Goal: Communication & Community: Answer question/provide support

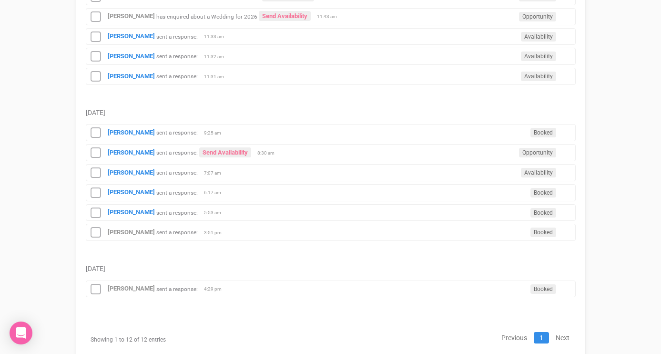
scroll to position [251, 0]
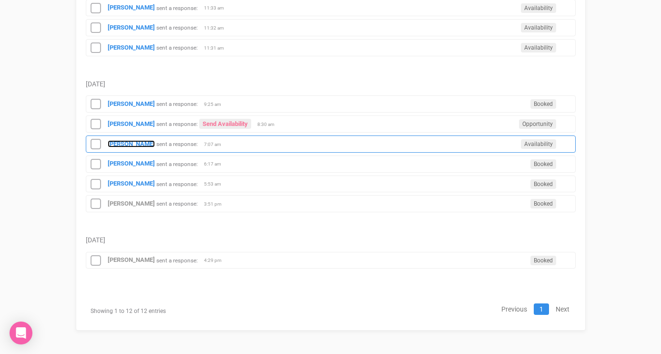
click at [123, 146] on strong "[PERSON_NAME]" at bounding box center [131, 143] width 47 height 7
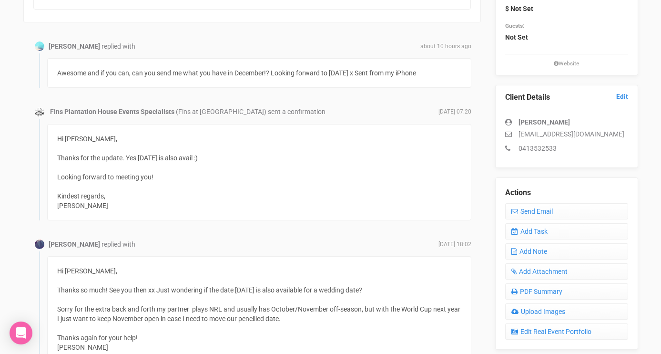
scroll to position [181, 0]
click at [530, 208] on link "Send Email" at bounding box center [566, 211] width 123 height 16
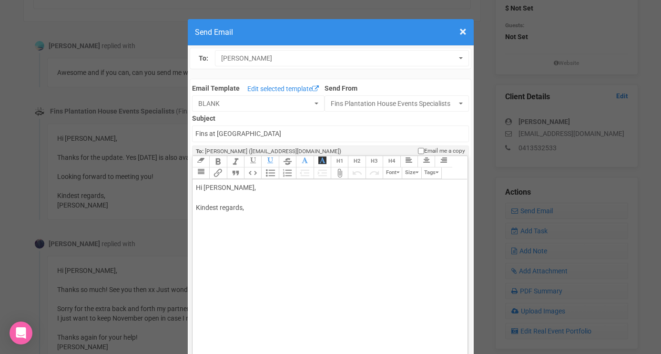
click at [271, 201] on div "Hi [PERSON_NAME], Kindest regards," at bounding box center [328, 207] width 265 height 50
click at [265, 237] on div "Hi [PERSON_NAME], December is very avail :) Kindest regards," at bounding box center [328, 217] width 265 height 70
drag, startPoint x: 246, startPoint y: 207, endPoint x: 236, endPoint y: 206, distance: 10.5
click at [236, 206] on div "Hi [PERSON_NAME], December is very avail :) Kindest regards, [PERSON_NAME]" at bounding box center [328, 217] width 265 height 70
type trix-editor "<div>Hi [PERSON_NAME],<br><br>December is fully avail :)<br><br>Kindest regards…"
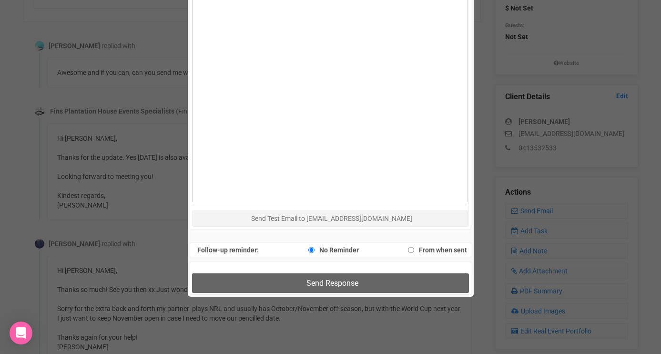
scroll to position [491, 0]
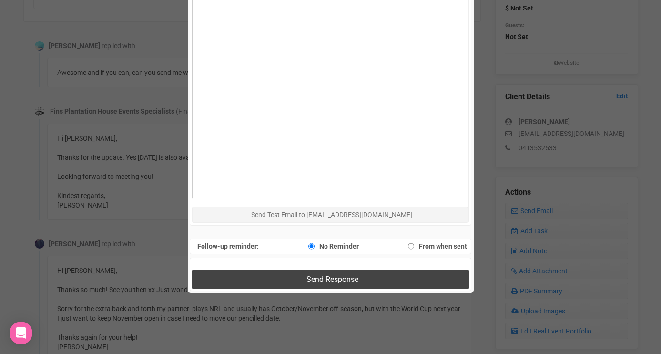
click at [243, 275] on button "Send Response" at bounding box center [330, 279] width 277 height 20
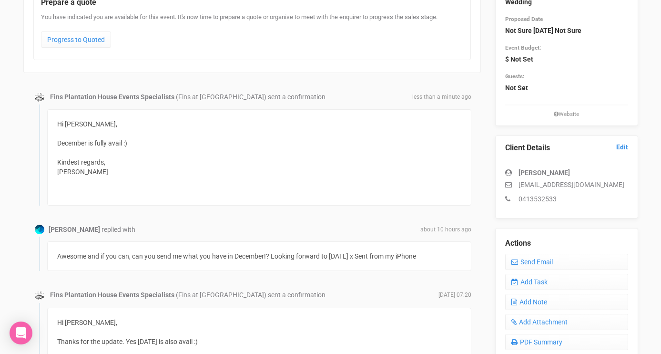
scroll to position [55, 0]
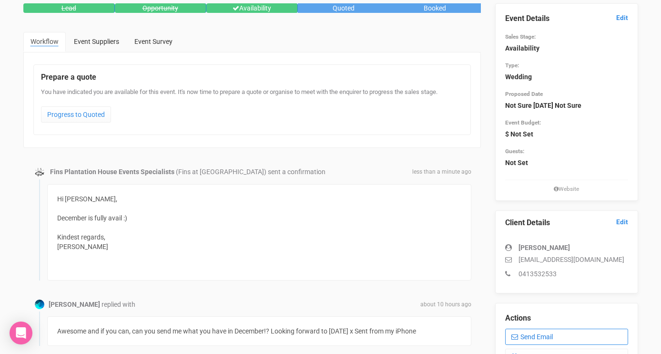
click at [534, 334] on link "Send Email" at bounding box center [566, 336] width 123 height 16
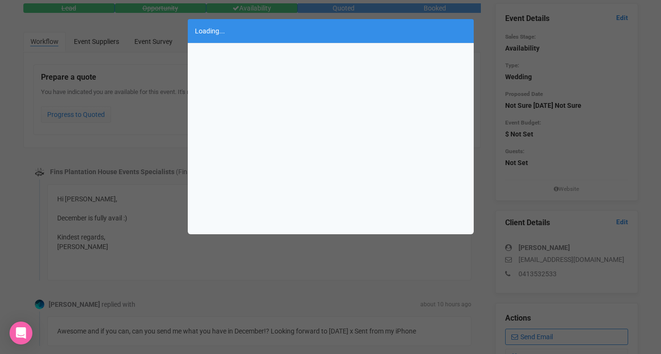
scroll to position [0, 0]
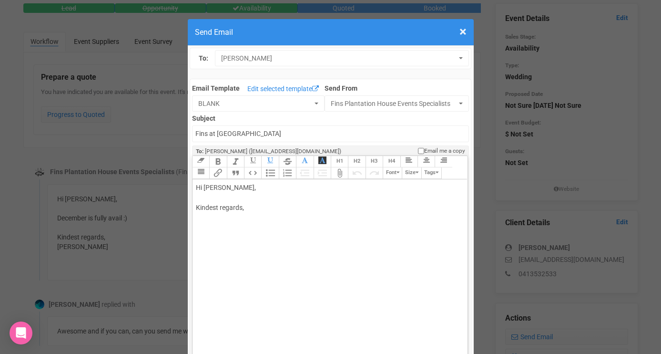
click at [248, 193] on div "Hi Danica, Kindest regards," at bounding box center [328, 207] width 265 height 50
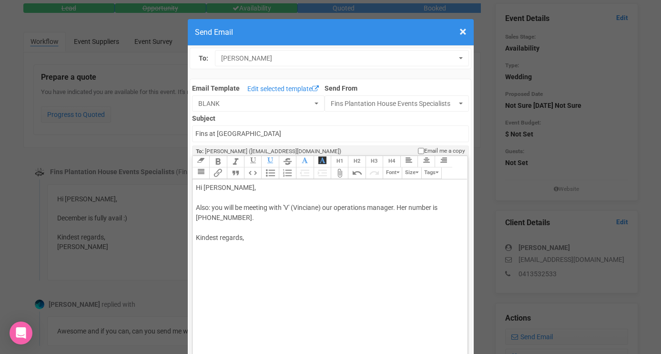
click at [249, 251] on div "Hi Danica, Also: you will be meeting with 'V' (Vinciane) our operations manager…" at bounding box center [328, 222] width 265 height 80
type trix-editor "<div>Hi Danica,<br><br>Also: you will be meeting with 'V' (Vinciane) our operat…"
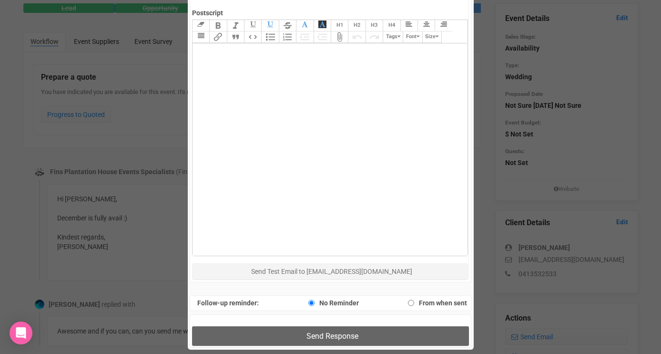
scroll to position [451, 0]
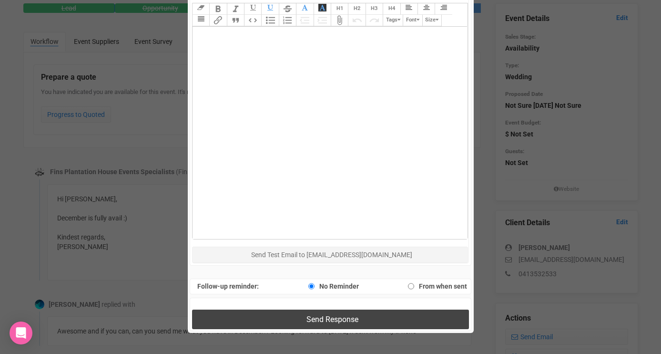
click at [266, 316] on button "Send Response" at bounding box center [330, 319] width 277 height 20
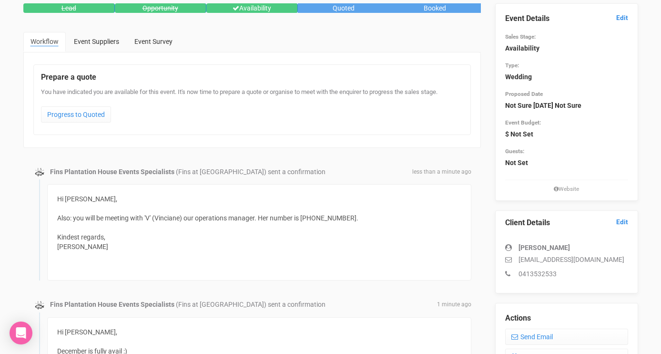
scroll to position [0, 0]
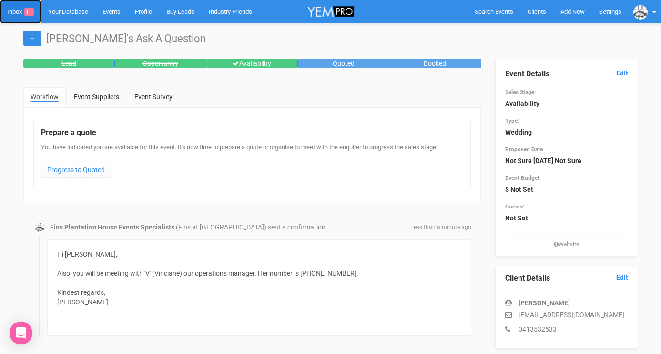
click at [17, 9] on link "Inbox 11" at bounding box center [20, 11] width 41 height 23
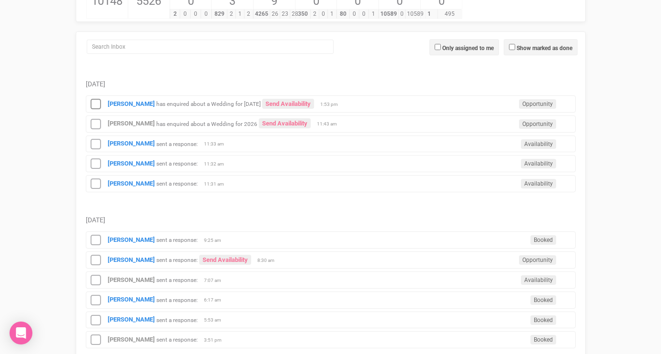
scroll to position [206, 0]
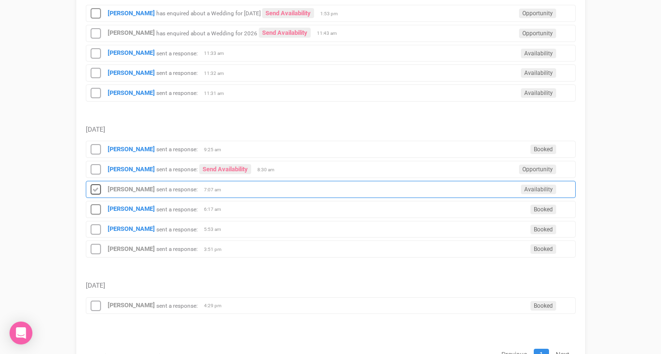
click at [97, 192] on icon at bounding box center [96, 189] width 14 height 12
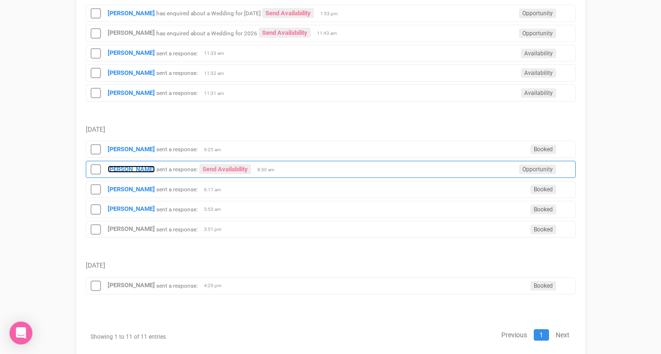
click at [128, 171] on strong "Gema Greasley" at bounding box center [131, 168] width 47 height 7
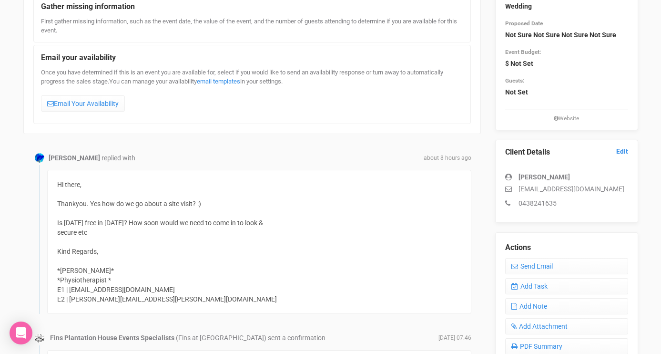
scroll to position [131, 0]
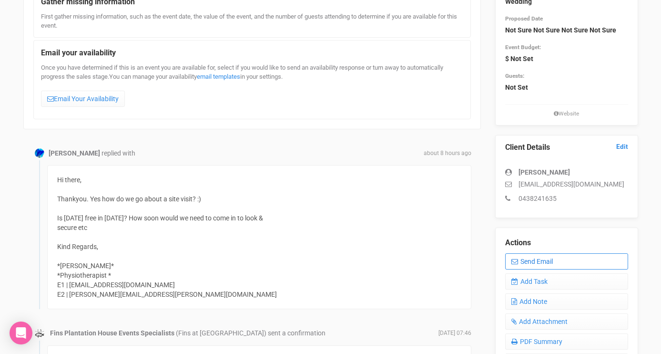
click at [522, 264] on link "Send Email" at bounding box center [566, 261] width 123 height 16
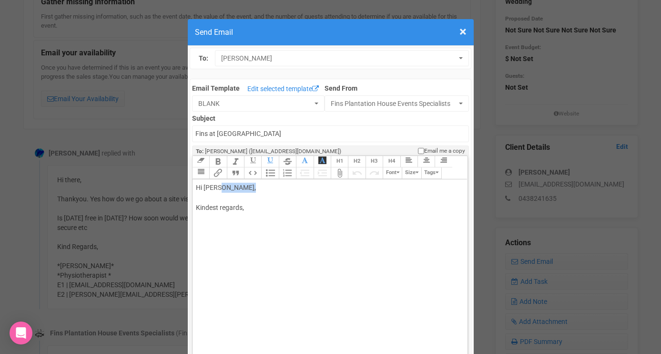
drag, startPoint x: 257, startPoint y: 186, endPoint x: 224, endPoint y: 184, distance: 32.9
click at [223, 184] on div "Hi Gema Greasley, Kindest regards," at bounding box center [328, 207] width 265 height 50
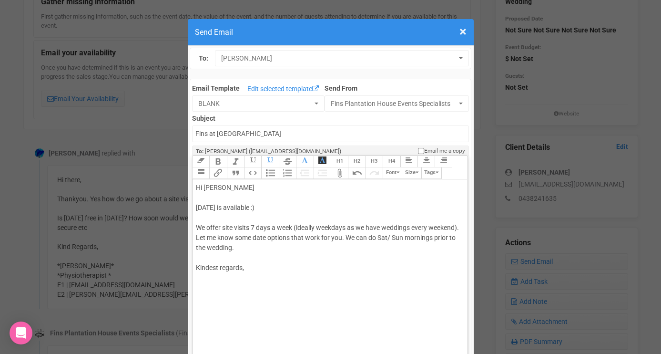
click at [255, 268] on div "Hi Gema Fri 1st Oct 2027 is available :) We offer site visits 7 days a week (id…" at bounding box center [328, 237] width 265 height 110
type trix-editor "<div>Hi Gema&nbsp;<br><br>Fri 1st Oct 2027 is available :)<br><br>We offer site…"
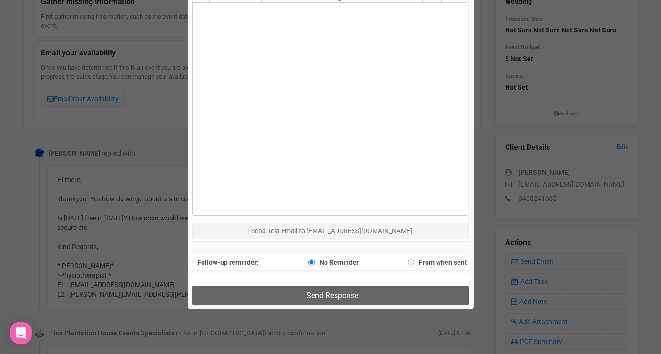
scroll to position [475, 0]
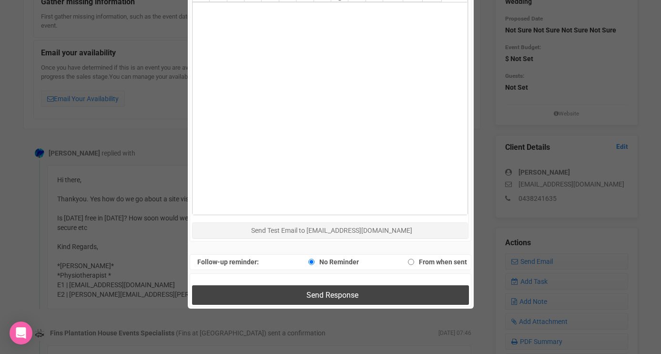
click at [265, 292] on button "Send Response" at bounding box center [330, 295] width 277 height 20
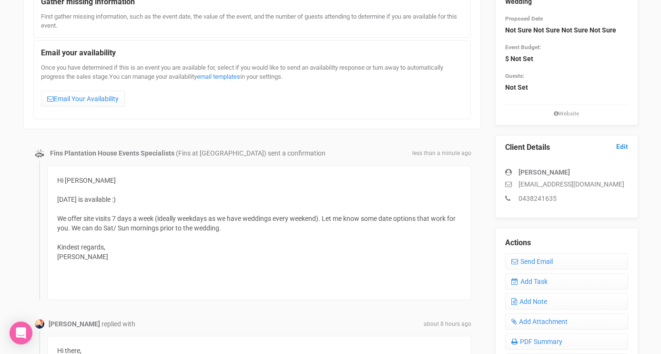
scroll to position [0, 0]
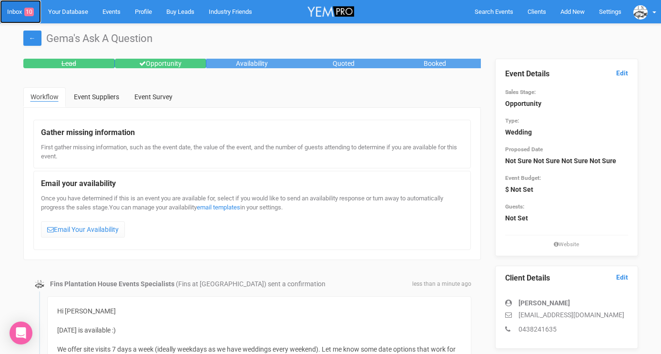
click at [17, 8] on link "Inbox 10" at bounding box center [20, 11] width 41 height 23
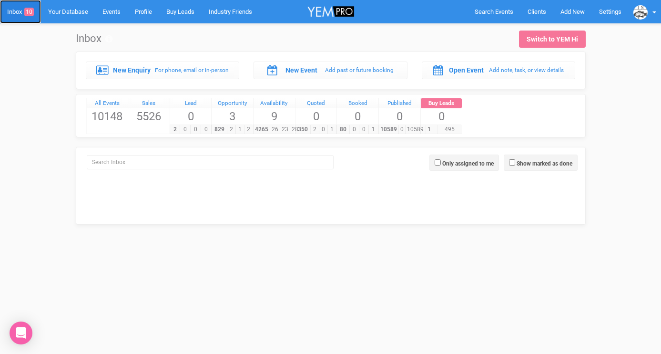
click at [25, 16] on link "Inbox 10" at bounding box center [20, 11] width 41 height 23
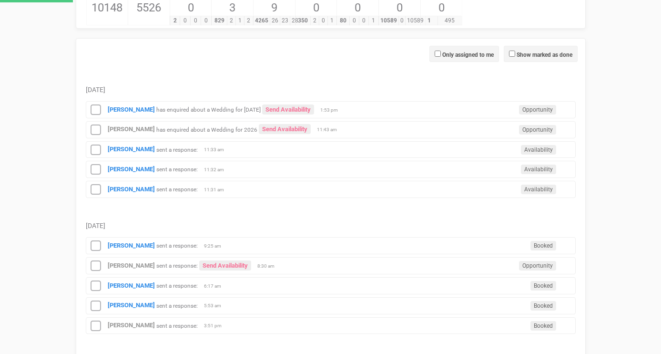
scroll to position [154, 0]
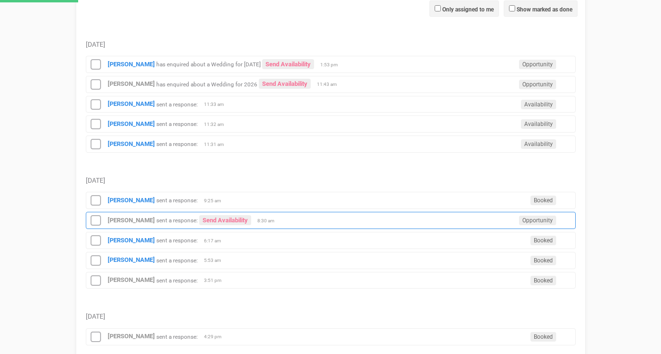
click at [95, 221] on icon at bounding box center [96, 220] width 14 height 12
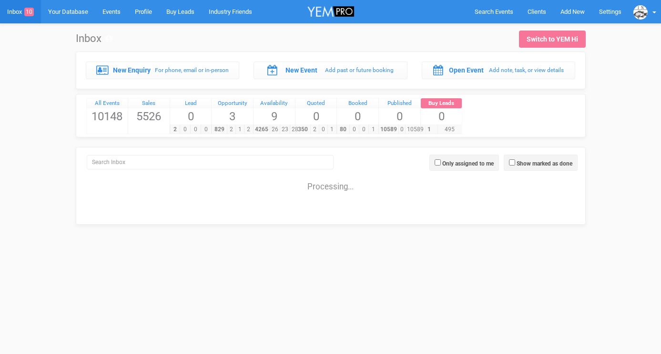
scroll to position [0, 0]
click at [389, 25] on div "Inbox Switch to YEM Hi" at bounding box center [331, 36] width 524 height 26
click at [11, 15] on link "Inbox 10" at bounding box center [20, 11] width 41 height 23
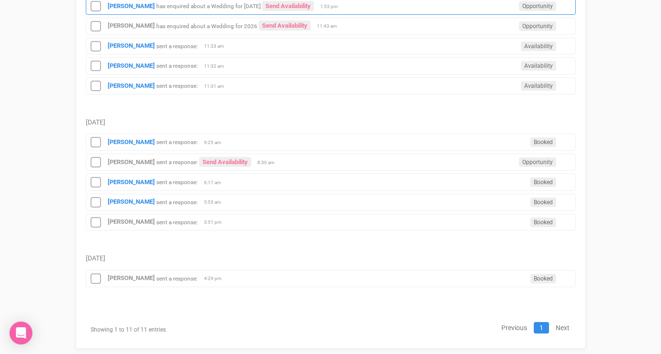
scroll to position [223, 0]
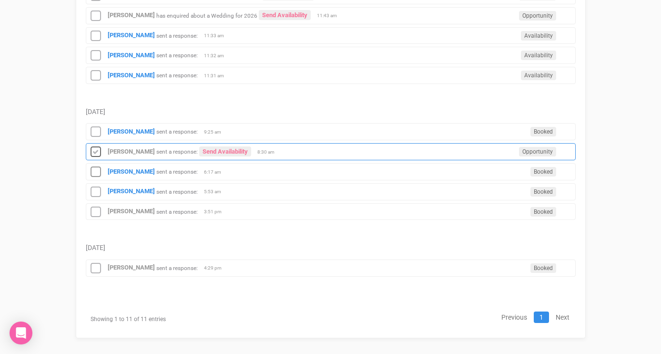
click at [98, 152] on icon at bounding box center [96, 152] width 14 height 12
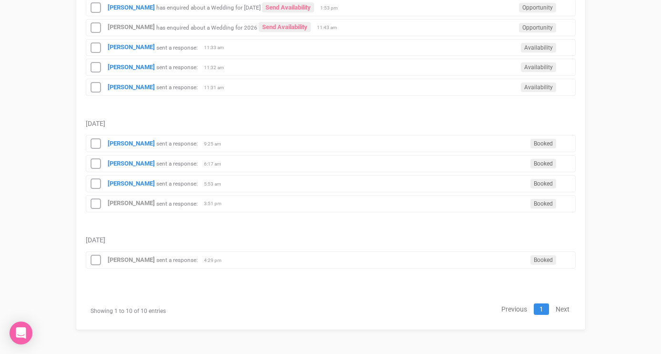
scroll to position [212, 0]
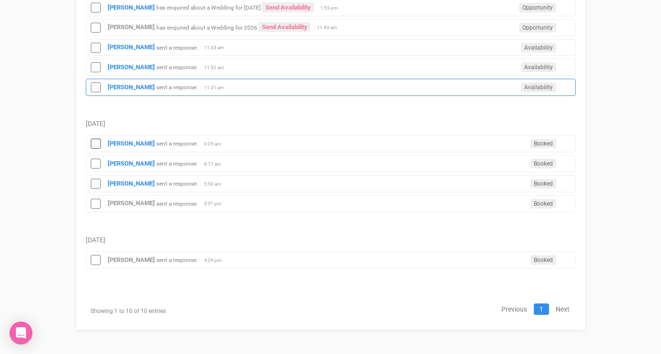
click at [126, 82] on div "emily kemp sent a response: Availability 11:31 am" at bounding box center [331, 87] width 490 height 17
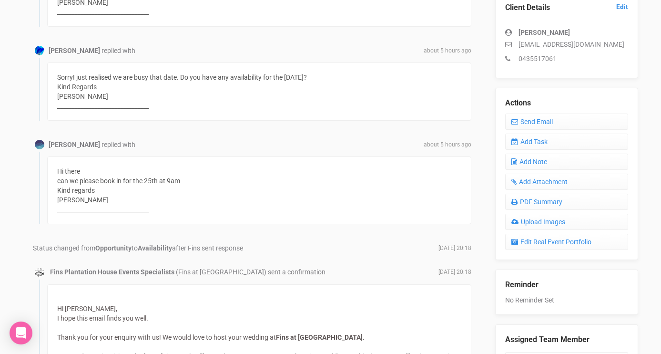
scroll to position [233, 0]
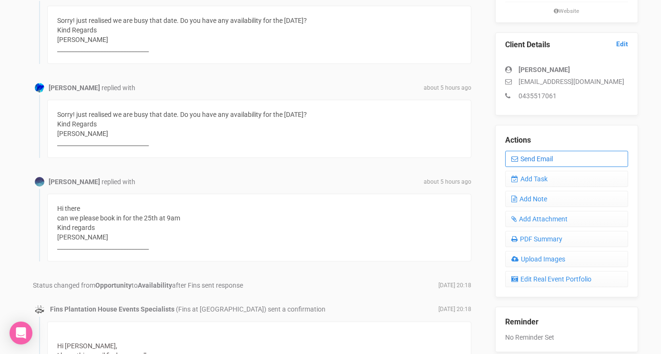
click at [515, 161] on icon at bounding box center [514, 158] width 7 height 7
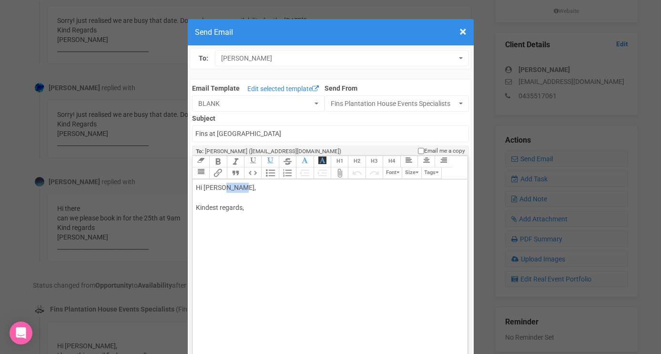
drag, startPoint x: 222, startPoint y: 188, endPoint x: 254, endPoint y: 186, distance: 32.0
click at [253, 186] on div "Hi Emily Kemp, Kindest regards," at bounding box center [328, 207] width 265 height 50
click at [211, 242] on div "Hi Emily Yes we can book a site visit on Tues 30th Sept. What time would you li…" at bounding box center [328, 217] width 265 height 70
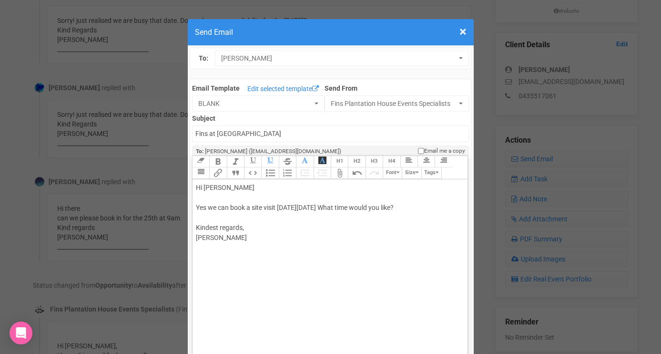
type trix-editor "<div>Hi Emily&nbsp;<br><br>Yes we can book a site visit on Tues 30th Sept. What…"
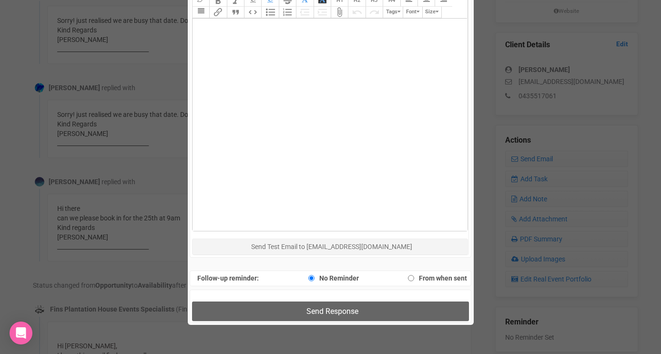
scroll to position [560, 0]
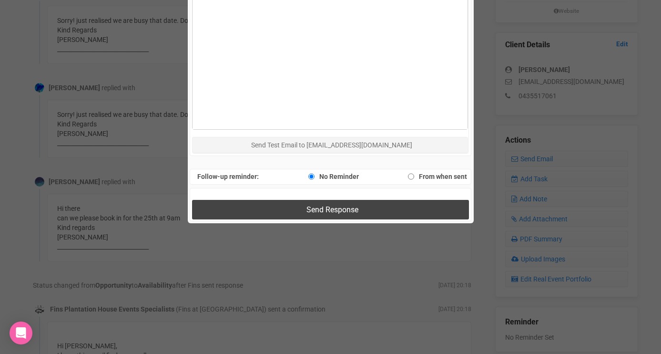
click at [274, 212] on button "Send Response" at bounding box center [330, 210] width 277 height 20
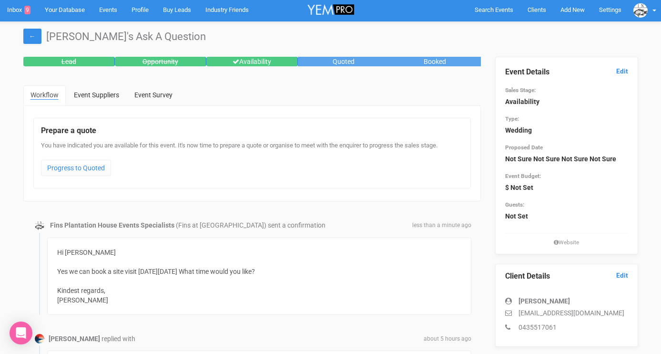
scroll to position [0, 0]
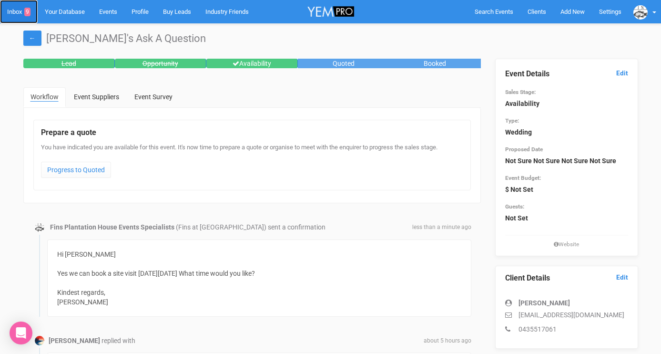
click at [21, 13] on link "Inbox 9" at bounding box center [19, 11] width 38 height 23
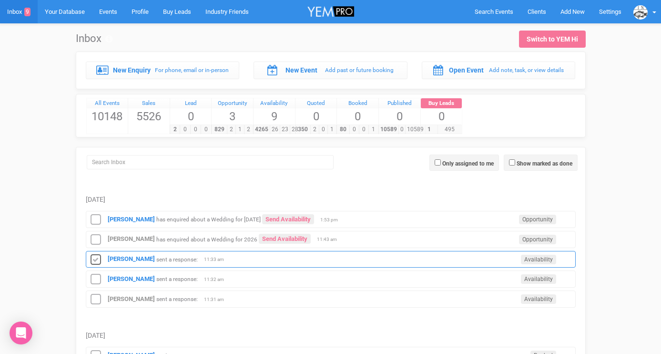
click at [98, 255] on icon at bounding box center [96, 259] width 14 height 12
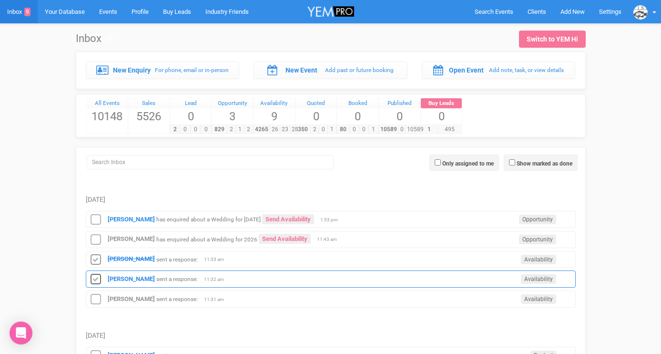
click at [98, 276] on icon at bounding box center [96, 279] width 14 height 12
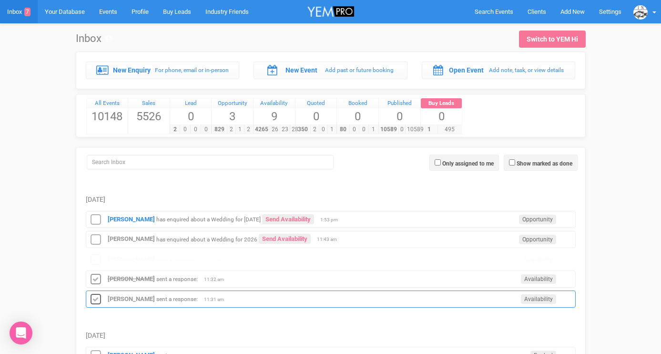
click at [99, 297] on icon at bounding box center [96, 299] width 14 height 12
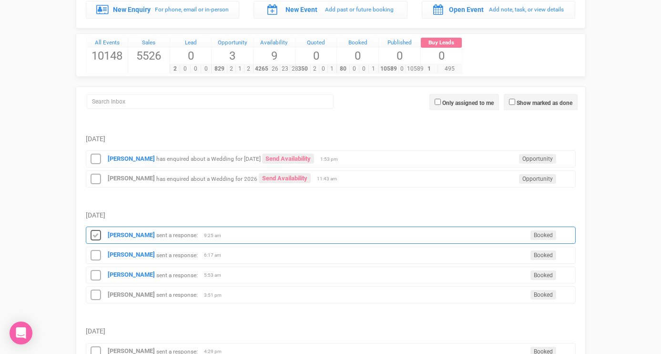
scroll to position [61, 0]
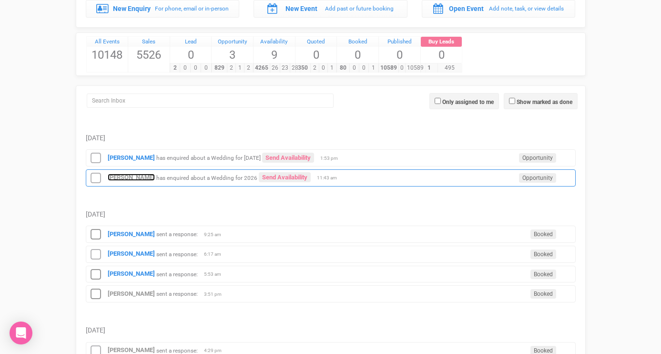
click at [122, 176] on strong "Emily Lucht" at bounding box center [131, 176] width 47 height 7
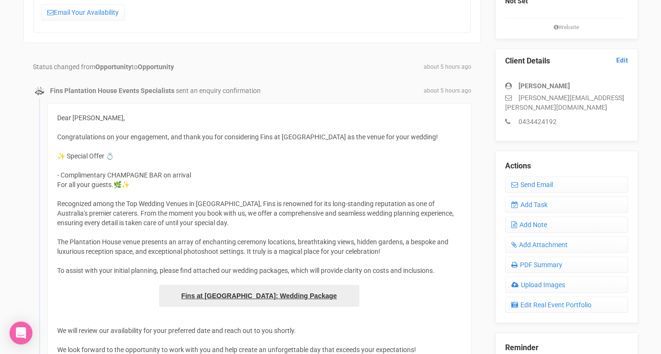
scroll to position [161, 0]
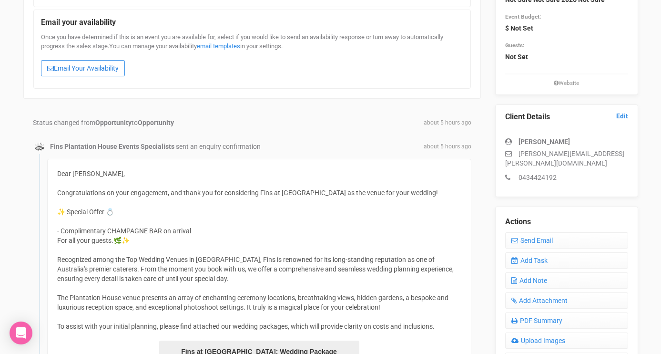
click at [102, 69] on link "Email Your Availability" at bounding box center [83, 68] width 84 height 16
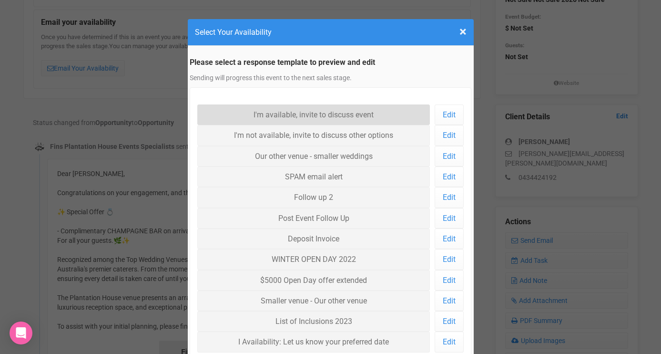
click at [299, 111] on link "I'm available, invite to discuss event" at bounding box center [313, 114] width 233 height 20
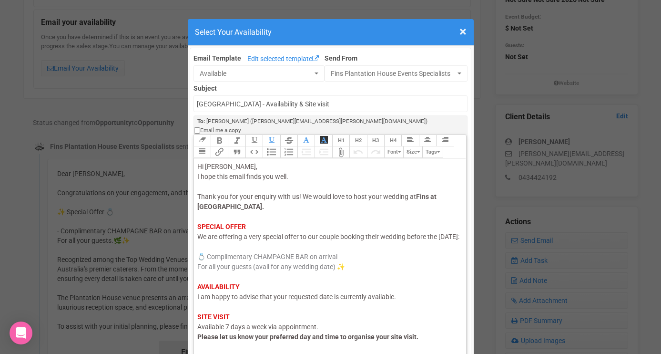
click at [274, 296] on span "I am happy to advise that your requested date is currently available." at bounding box center [296, 297] width 199 height 8
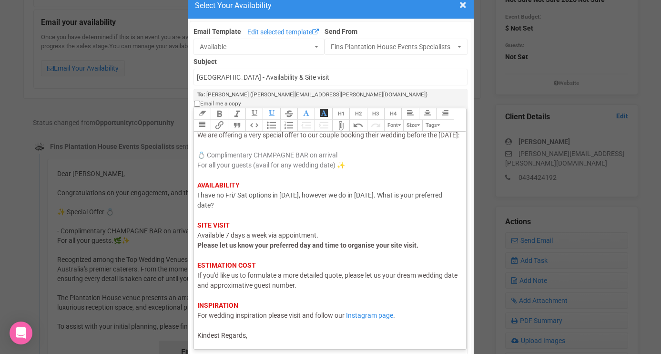
scroll to position [51, 0]
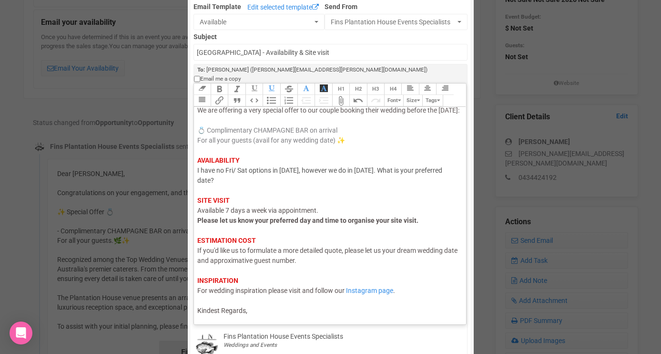
click at [269, 309] on trix-editor "Hi Emily, I hope this email finds you well. Thank you for your enquiry with us!…" at bounding box center [330, 213] width 273 height 212
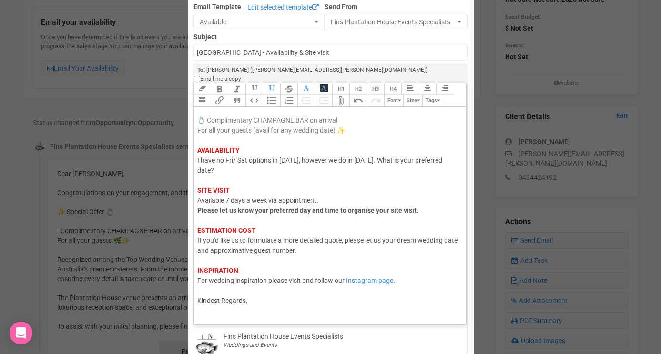
scroll to position [90, 0]
type trix-editor "<div><span style="color: rgb(95, 88, 88);">Hi Emily,</span><br><span style="col…"
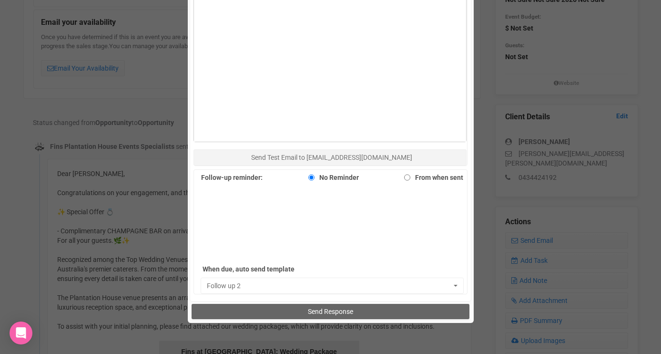
scroll to position [529, 0]
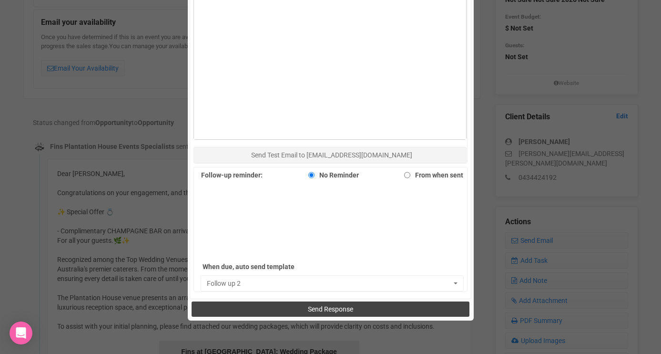
click at [286, 301] on button "Send Response" at bounding box center [331, 308] width 278 height 15
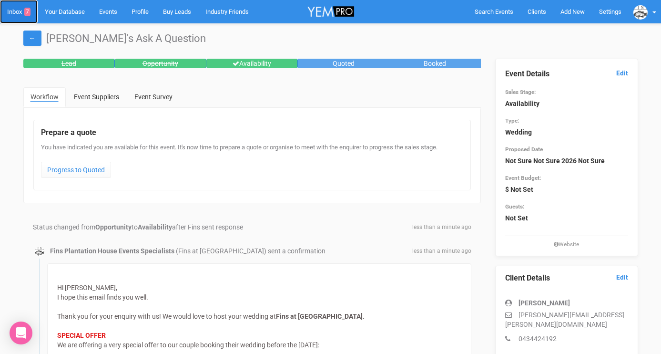
click at [20, 13] on link "Inbox 7" at bounding box center [19, 11] width 38 height 23
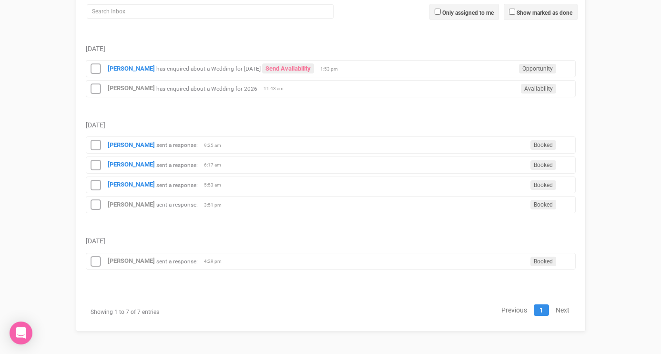
scroll to position [152, 0]
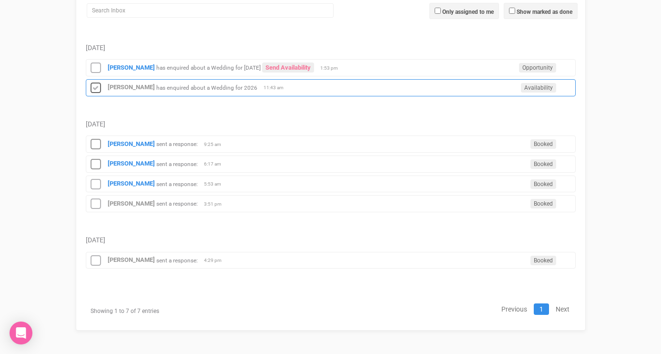
click at [96, 89] on icon at bounding box center [96, 88] width 14 height 12
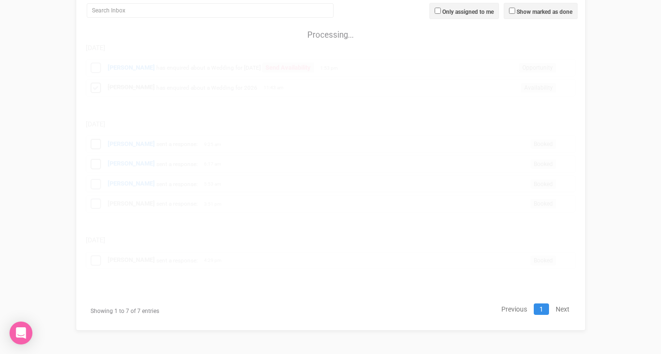
scroll to position [132, 0]
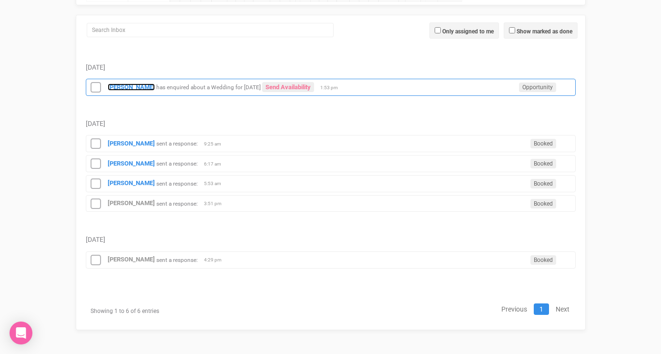
click at [118, 85] on strong "[PERSON_NAME]" at bounding box center [131, 86] width 47 height 7
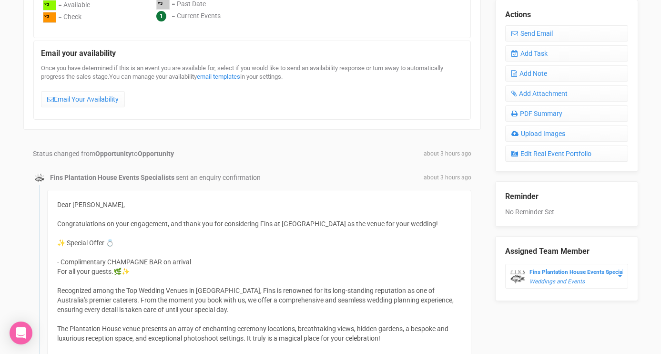
scroll to position [373, 0]
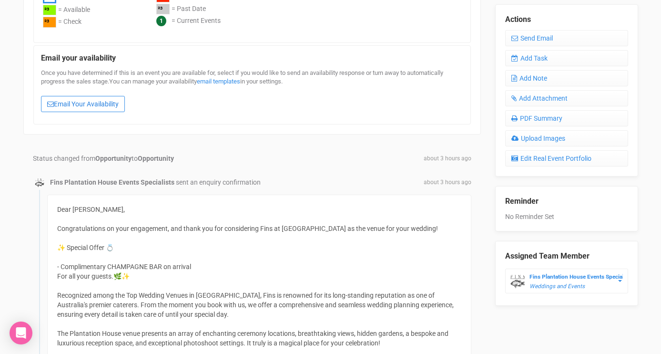
click at [117, 106] on link "Email Your Availability" at bounding box center [83, 104] width 84 height 16
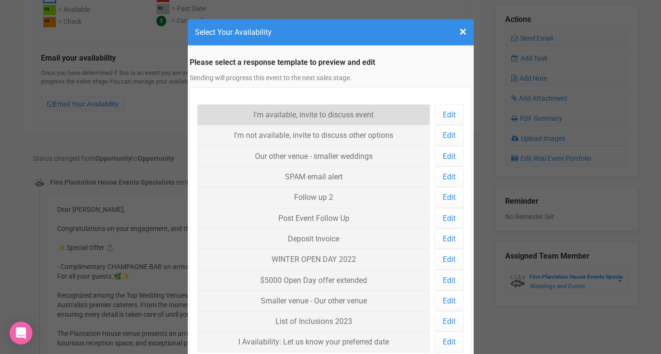
click at [248, 112] on link "I'm available, invite to discuss event" at bounding box center [313, 114] width 233 height 20
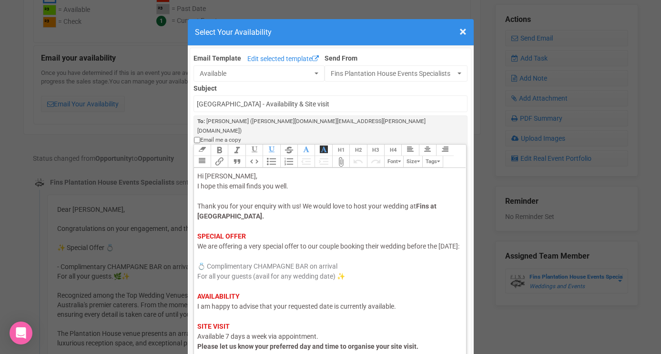
click at [232, 302] on span "I am happy to advise that your requested date is currently available." at bounding box center [296, 306] width 199 height 8
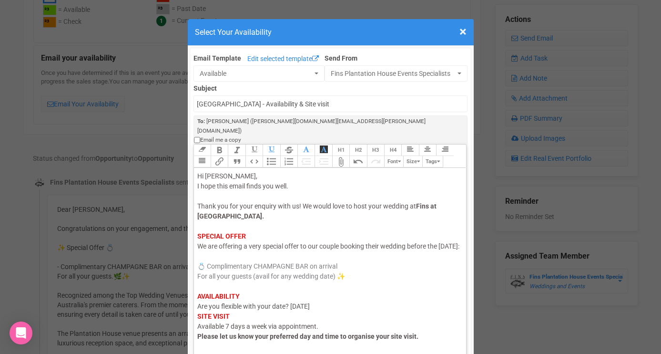
click at [347, 298] on div "Hi Kate, I hope this email finds you well. Thank you for your enquiry with us! …" at bounding box center [328, 301] width 263 height 260
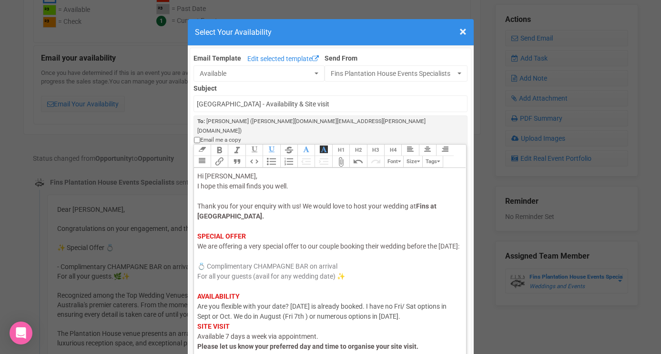
click at [447, 306] on div "Hi Kate, I hope this email finds you well. Thank you for your enquiry with us! …" at bounding box center [328, 306] width 263 height 270
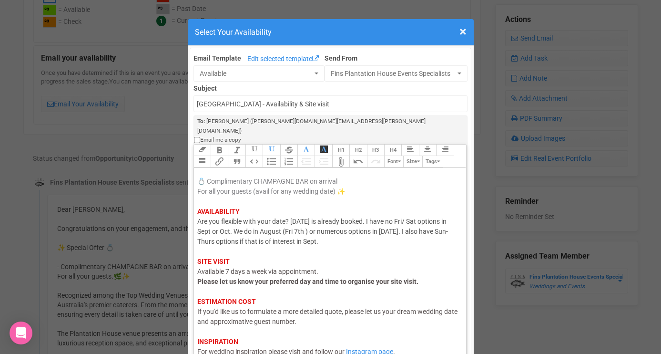
scroll to position [95, 0]
click at [279, 352] on div "Hi Kate, I hope this email finds you well. Thank you for your enquiry with us! …" at bounding box center [328, 231] width 263 height 290
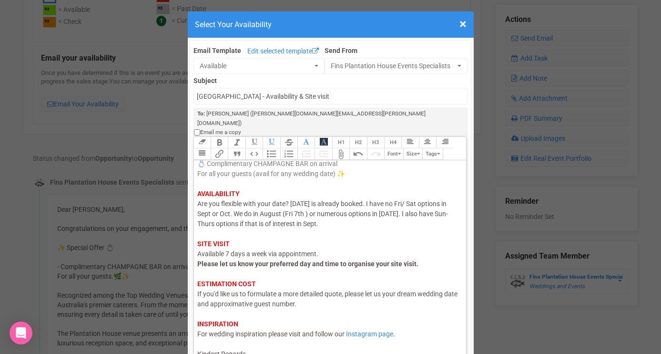
click at [206, 350] on span "Kindest Regards, MOrgan" at bounding box center [222, 359] width 51 height 18
type trix-editor "<div><span style="color: rgb(95, 88, 88);">Hi Kate,</span><br><span style="colo…"
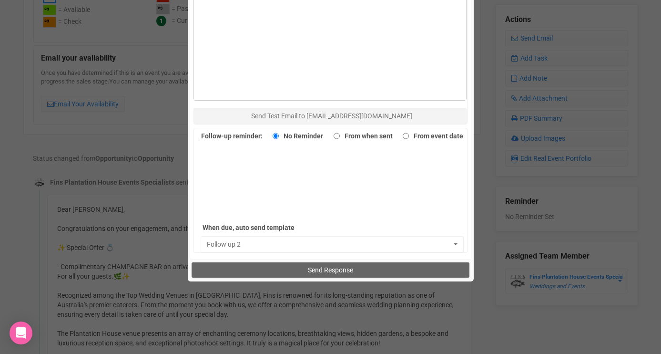
scroll to position [595, 0]
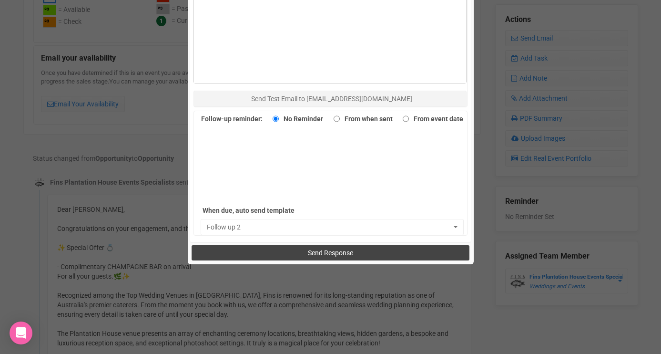
click at [298, 245] on button "Send Response" at bounding box center [331, 252] width 278 height 15
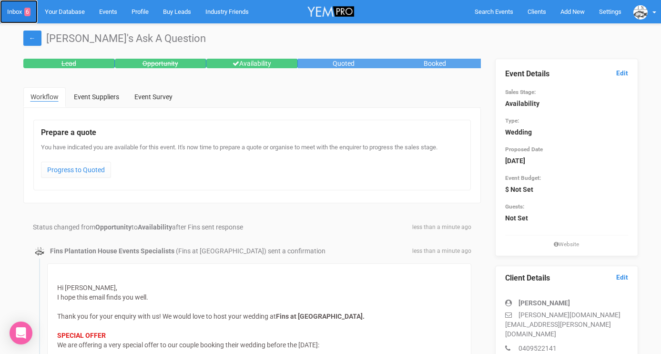
click at [17, 13] on link "Inbox 6" at bounding box center [19, 11] width 38 height 23
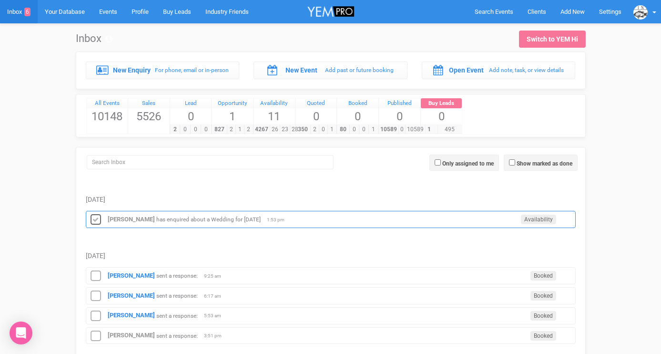
click at [96, 218] on icon at bounding box center [96, 219] width 14 height 12
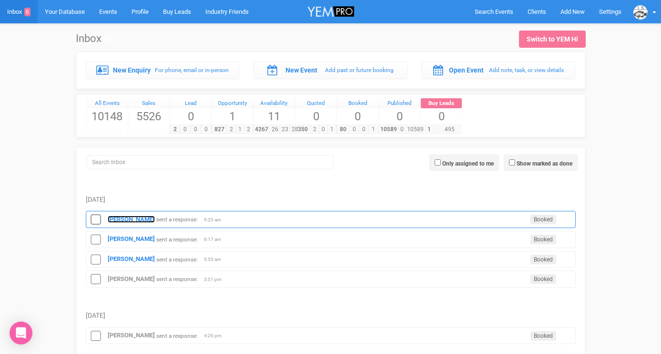
click at [120, 216] on strong "Monica" at bounding box center [131, 218] width 47 height 7
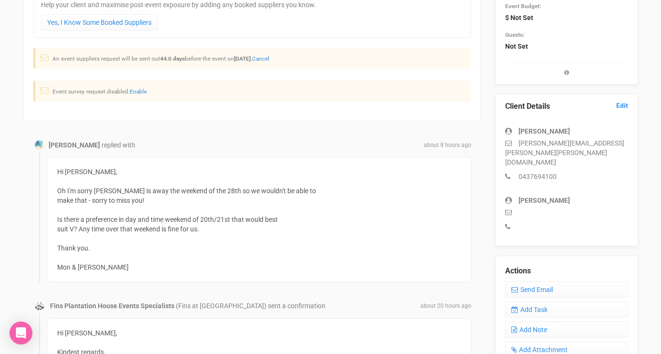
scroll to position [179, 0]
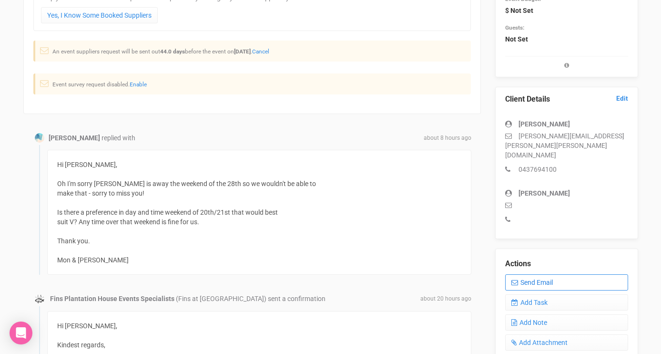
click at [522, 274] on link "Send Email" at bounding box center [566, 282] width 123 height 16
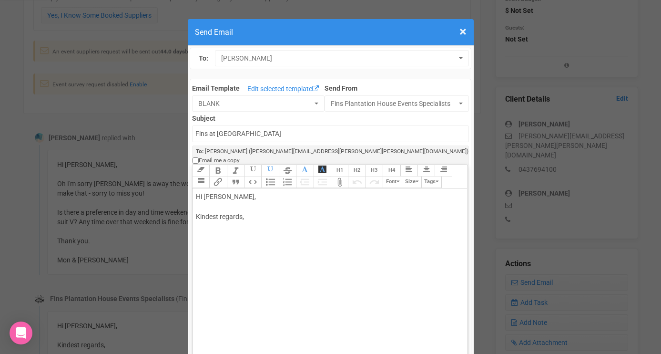
click at [243, 192] on div "Hi Monica, Kindest regards," at bounding box center [328, 217] width 265 height 50
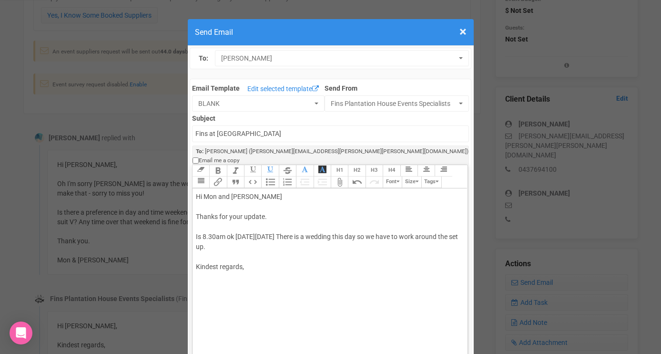
click at [252, 261] on div "Hi Mon and Leo Thanks for your update. Is 8.30am ok on Sat 20th Sept. There is …" at bounding box center [328, 242] width 265 height 100
type trix-editor "<div>Hi Mon and Leo&nbsp;<br><br>Thanks for your update.<br><br>Is 8.30am ok on…"
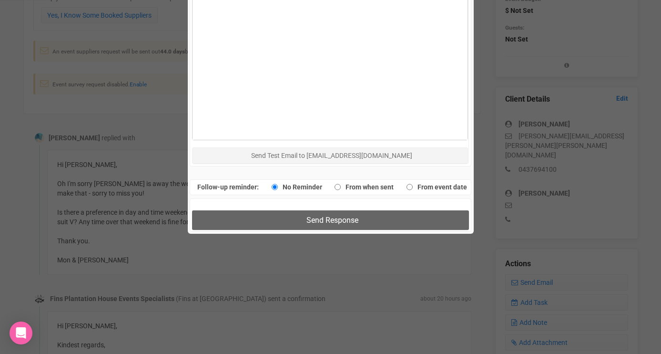
scroll to position [606, 0]
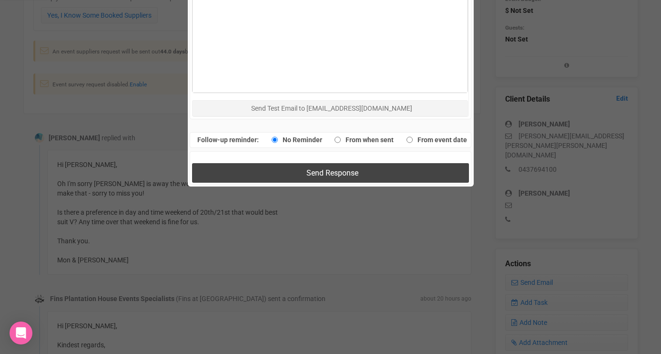
click at [316, 168] on span "Send Response" at bounding box center [332, 172] width 52 height 9
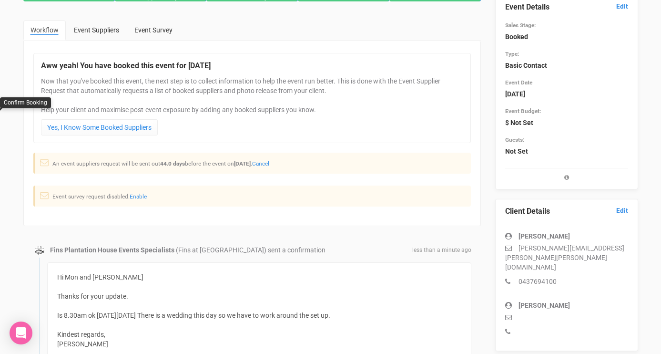
scroll to position [0, 0]
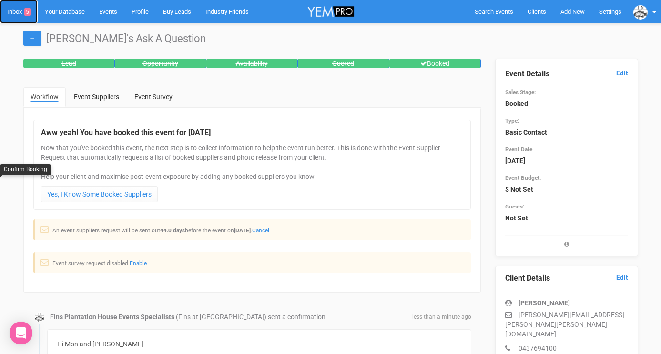
click at [11, 13] on link "Inbox 5" at bounding box center [19, 11] width 38 height 23
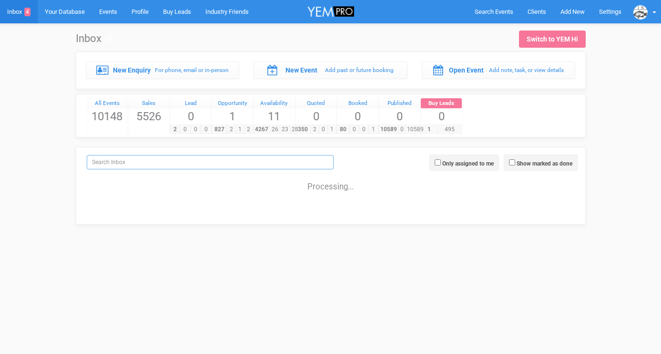
click at [137, 164] on input "search" at bounding box center [210, 162] width 247 height 14
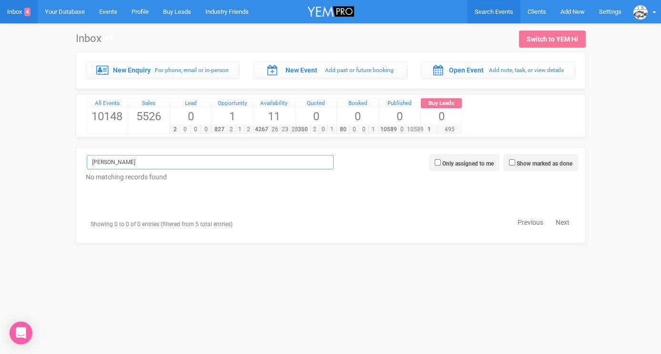
type input "[PERSON_NAME]"
click at [500, 11] on span "Search Events" at bounding box center [494, 11] width 39 height 7
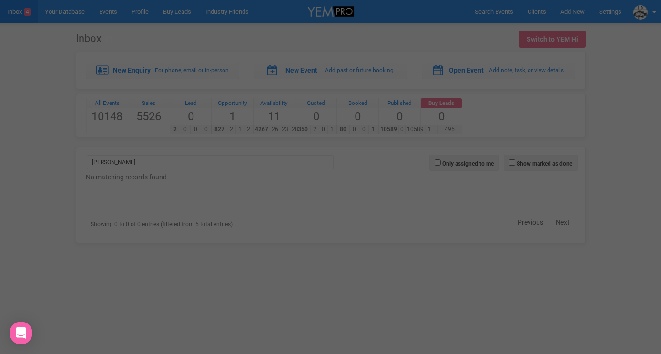
click at [442, 33] on div at bounding box center [331, 114] width 286 height 191
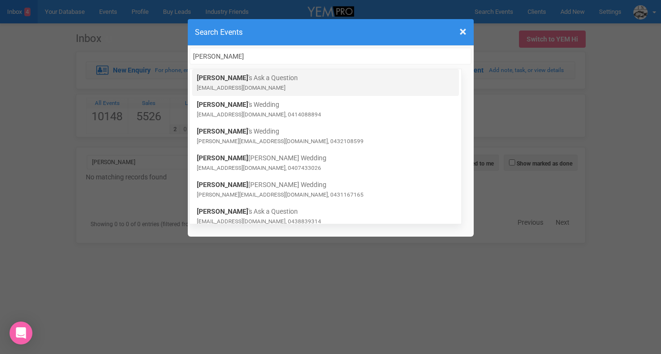
type input "[PERSON_NAME]"
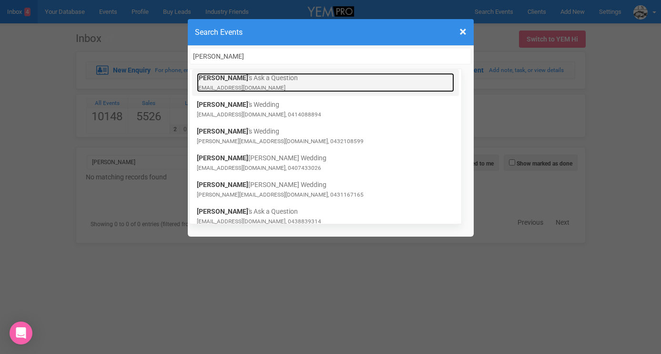
click at [253, 78] on link "Monique 's Ask a Question moniqueeade@outlook.com" at bounding box center [325, 82] width 257 height 19
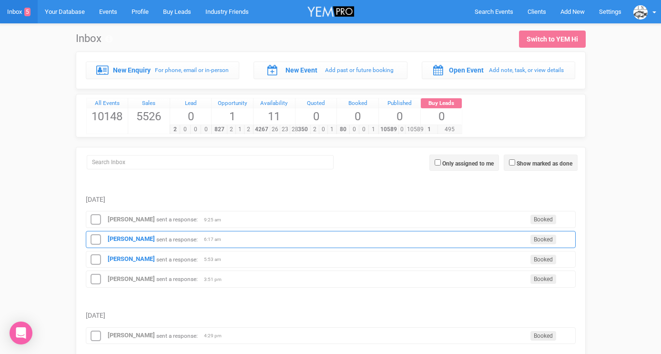
click at [130, 245] on div "Chloe Gilbert sent a response: Booked 6:17 am" at bounding box center [331, 239] width 490 height 17
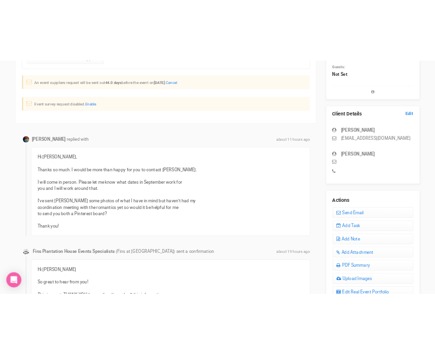
scroll to position [204, 0]
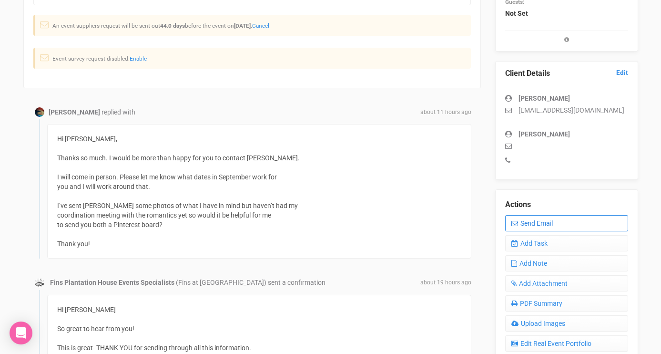
click at [518, 223] on link "Send Email" at bounding box center [566, 223] width 123 height 16
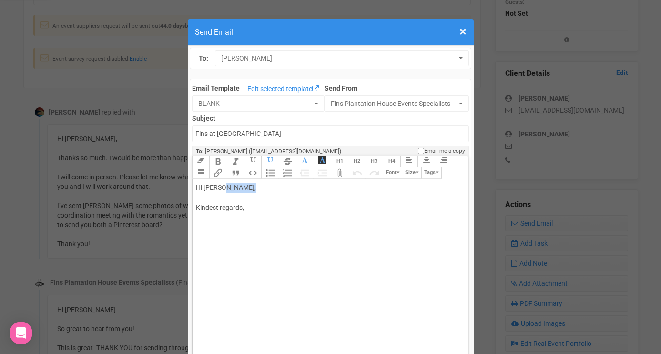
drag, startPoint x: 224, startPoint y: 187, endPoint x: 255, endPoint y: 184, distance: 31.5
click at [255, 184] on div "Hi Chloe Gilbert, Kindest regards," at bounding box center [328, 207] width 265 height 50
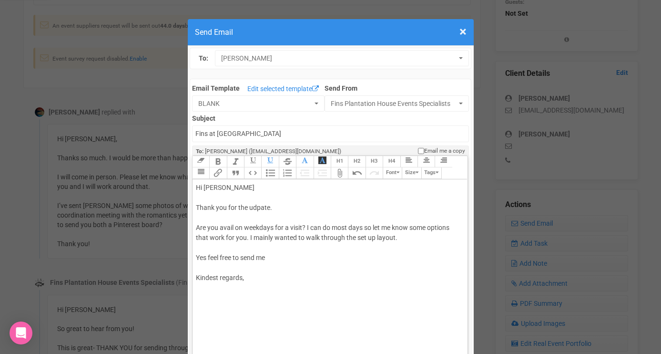
click at [401, 240] on div "Hi Chloe Thank you for the udpate. Are you avail on weekdays for a visit? I can…" at bounding box center [328, 242] width 265 height 120
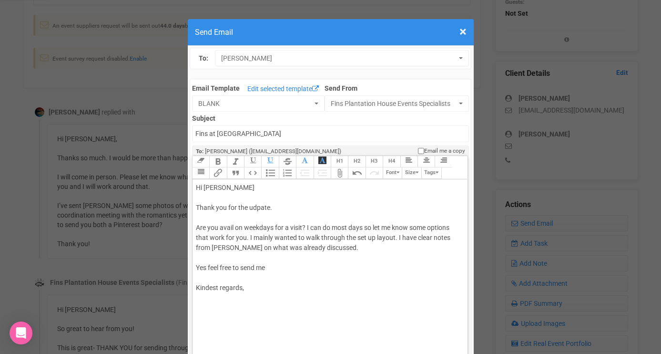
click at [306, 273] on div "Hi Chloe Thank you for the udpate. Are you avail on weekdays for a visit? I can…" at bounding box center [328, 247] width 265 height 130
click at [295, 268] on div "Hi Chloe Thank you for the udpate. Are you avail on weekdays for a visit? I can…" at bounding box center [328, 247] width 265 height 130
click at [343, 250] on div "Hi Chloe Thank you for the udpate. Are you avail on weekdays for a visit? I can…" at bounding box center [328, 247] width 265 height 130
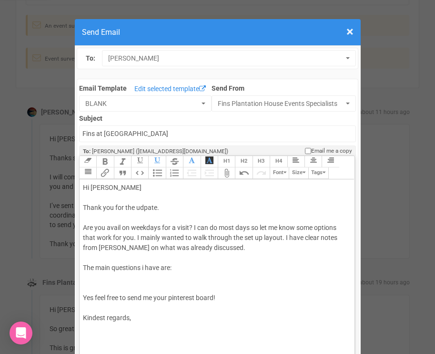
scroll to position [4, 0]
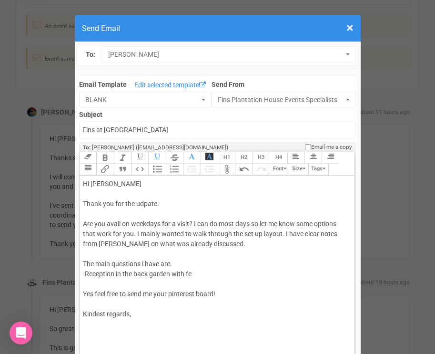
type trix-editor "<div>Hi Chloe&nbsp;<br><br>Thank you for the udpate.&nbsp;<br><br>Are you avail…"
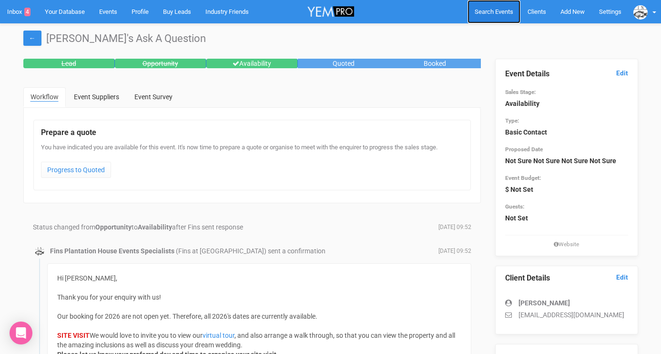
click at [494, 13] on span "Search Events" at bounding box center [494, 11] width 39 height 7
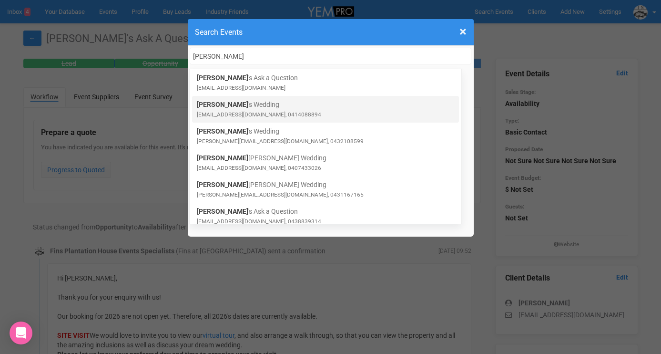
type input "[PERSON_NAME]"
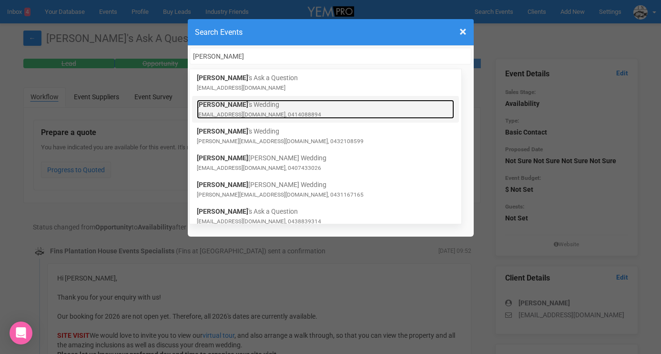
click at [251, 111] on small "[EMAIL_ADDRESS][DOMAIN_NAME], 0414088894" at bounding box center [259, 114] width 124 height 7
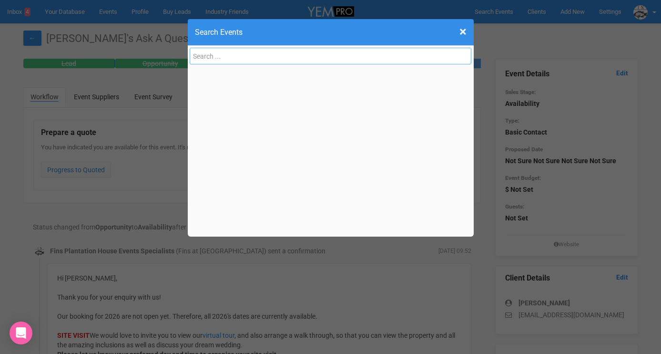
click at [225, 55] on input "text" at bounding box center [331, 56] width 282 height 17
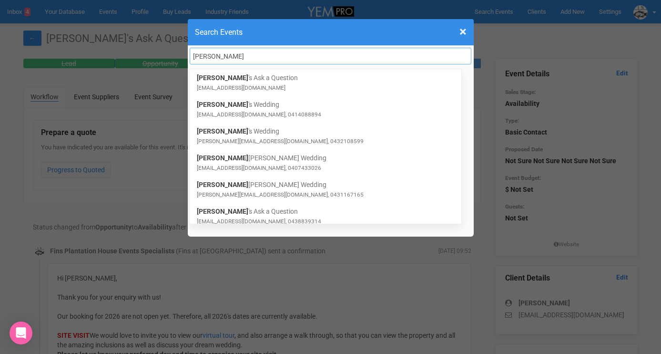
paste input "0438839314"
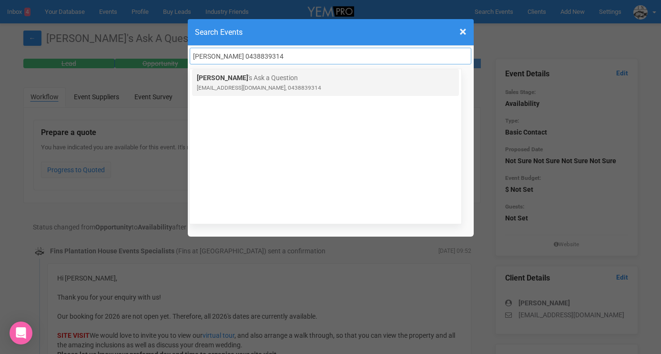
type input "[PERSON_NAME] 0438839314"
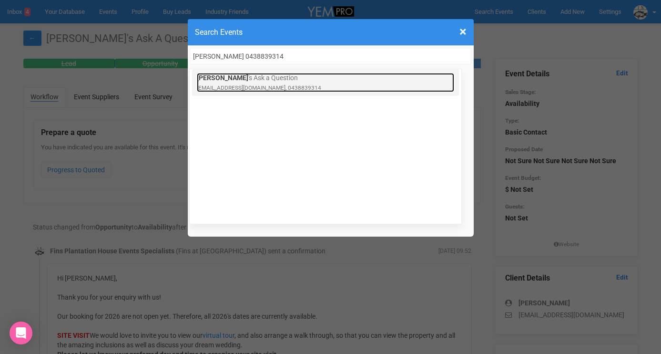
click at [212, 82] on link "[PERSON_NAME] 's Ask a Question [EMAIL_ADDRESS][DOMAIN_NAME], 0438839314" at bounding box center [325, 82] width 257 height 19
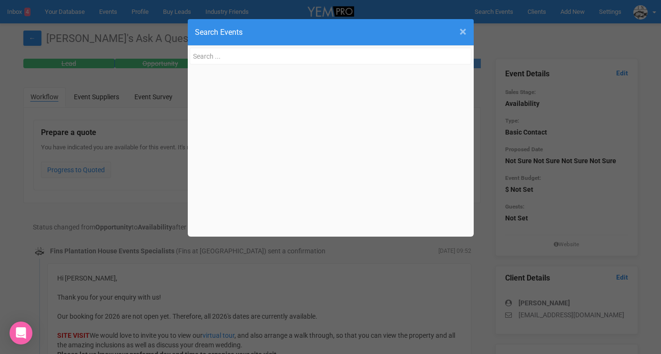
click at [461, 30] on span "×" at bounding box center [462, 32] width 7 height 16
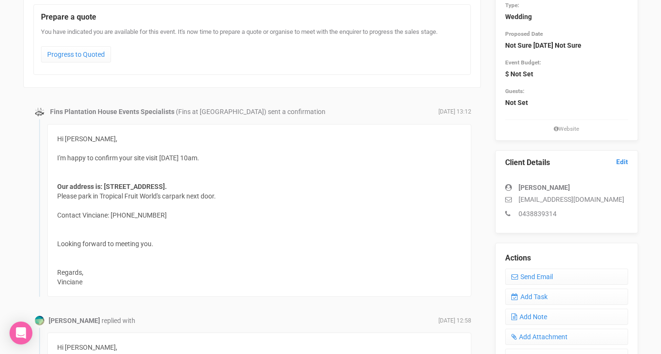
scroll to position [70, 0]
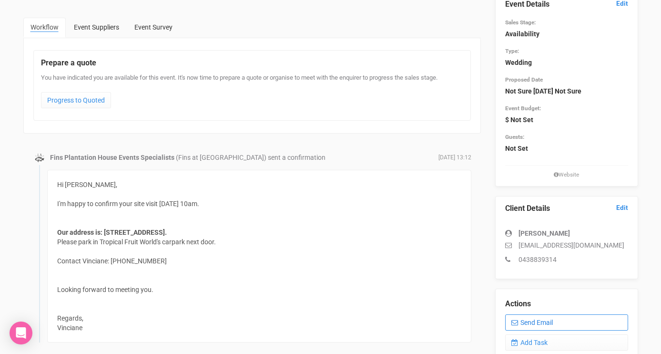
click at [528, 322] on link "Send Email" at bounding box center [566, 322] width 123 height 16
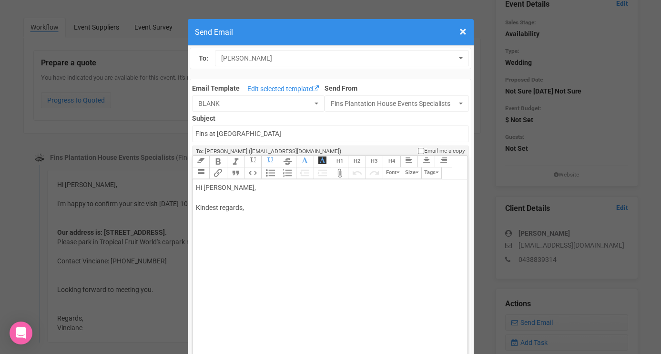
click at [237, 191] on div "Hi [PERSON_NAME], Kindest regards," at bounding box center [328, 207] width 265 height 50
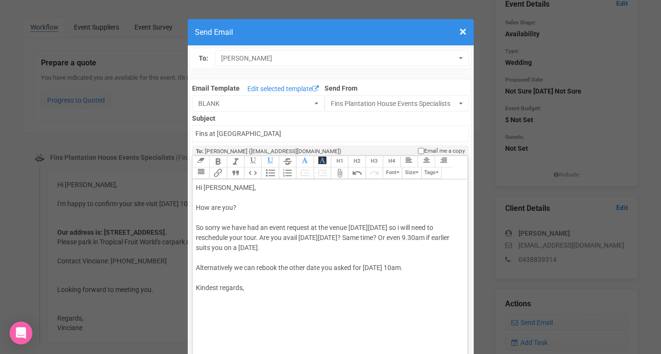
click at [255, 289] on div "Hi [PERSON_NAME], How are you? So sorry we have had an event request at the ven…" at bounding box center [328, 247] width 265 height 130
type trix-editor "<div>Hi Monique,<br><br>How are you?&nbsp;<br><br>So sorry we have had an event…"
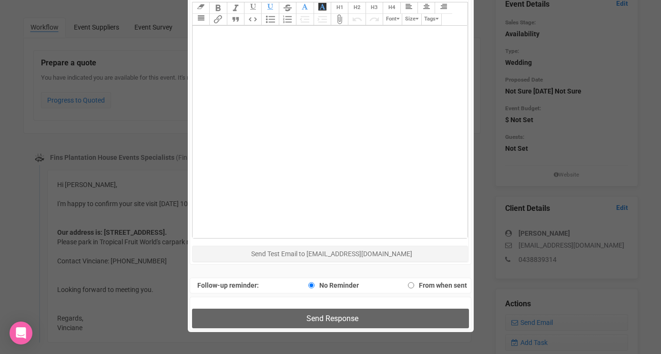
scroll to position [460, 0]
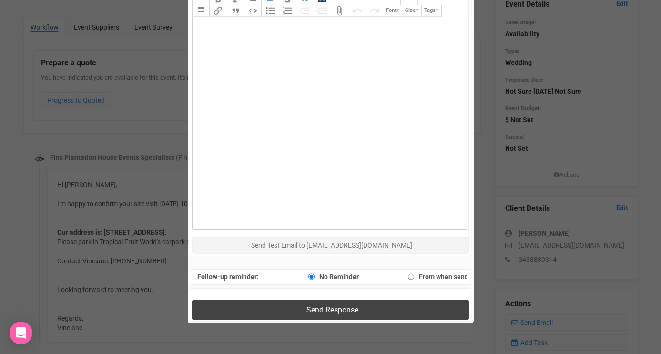
click at [263, 311] on button "Send Response" at bounding box center [330, 310] width 277 height 20
